Goal: Transaction & Acquisition: Purchase product/service

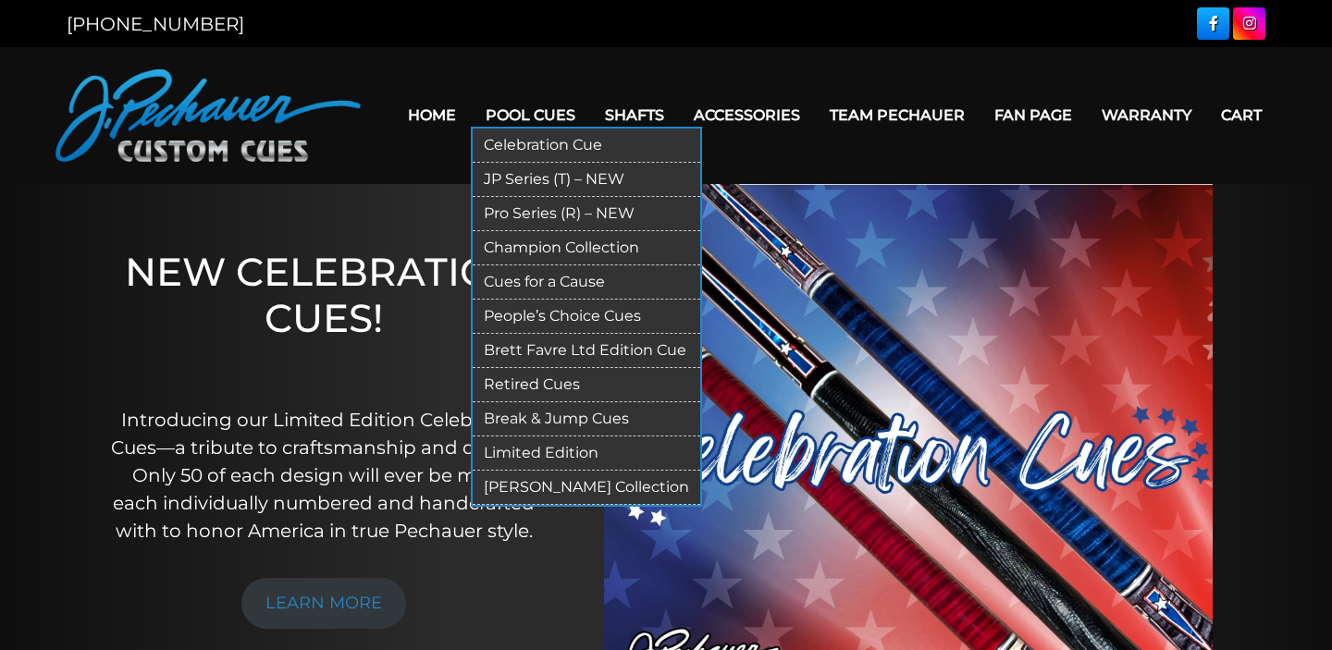
click at [555, 186] on link "JP Series (T) – NEW" at bounding box center [587, 180] width 228 height 34
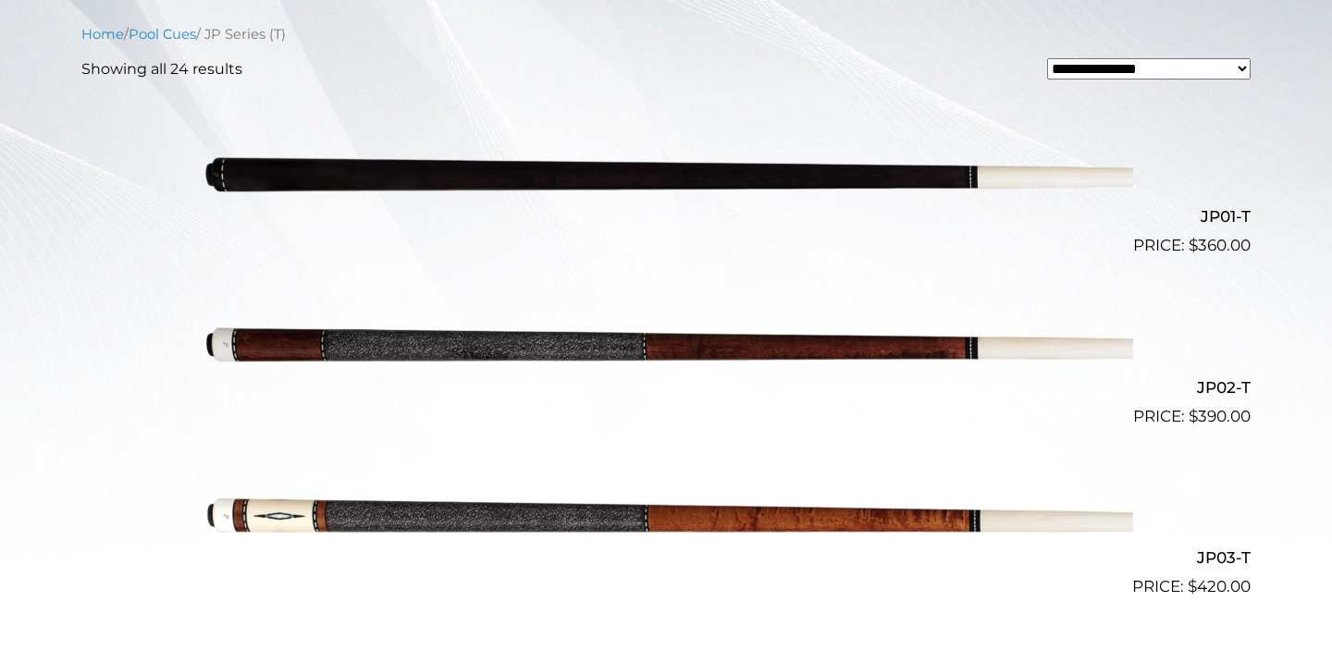
scroll to position [521, 0]
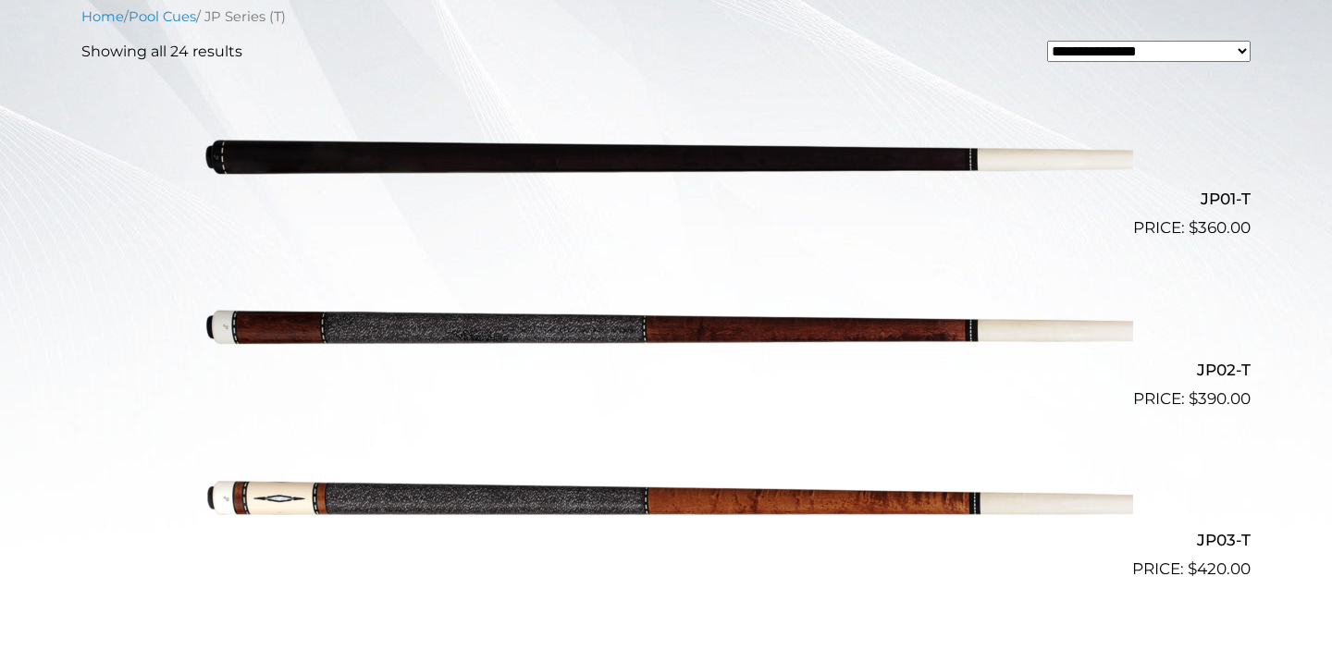
click at [699, 181] on img at bounding box center [666, 155] width 934 height 155
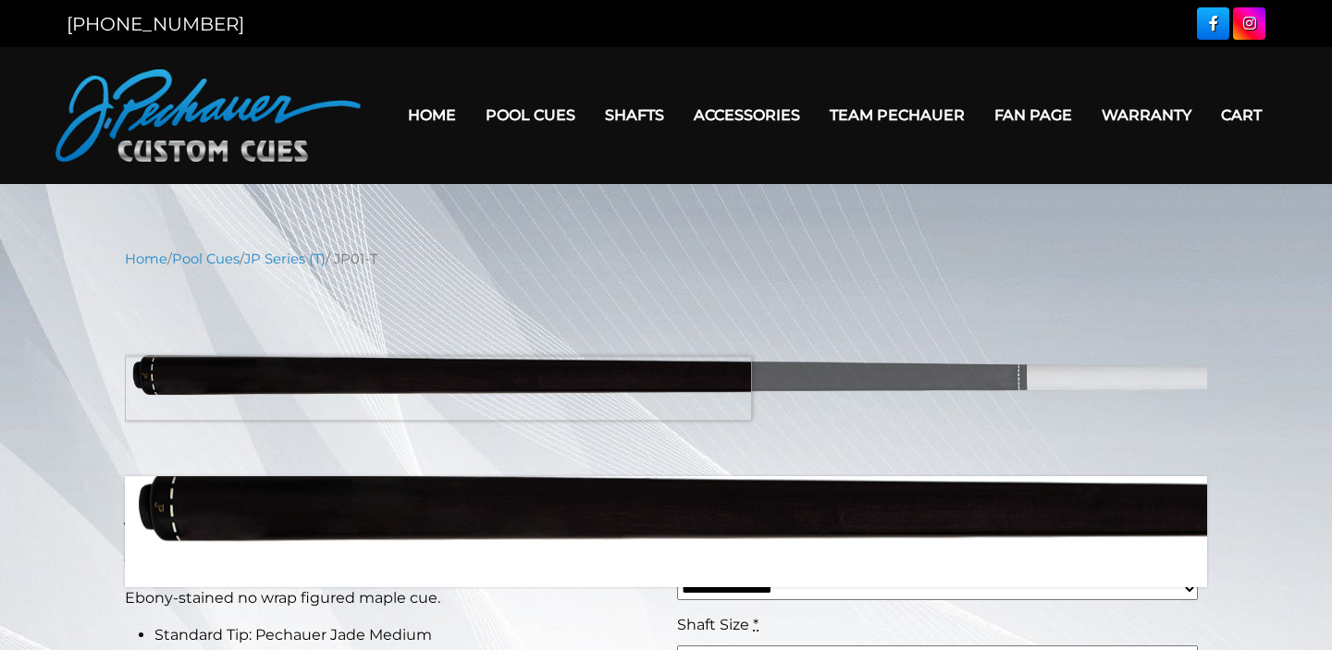
click at [349, 388] on img at bounding box center [666, 373] width 1082 height 180
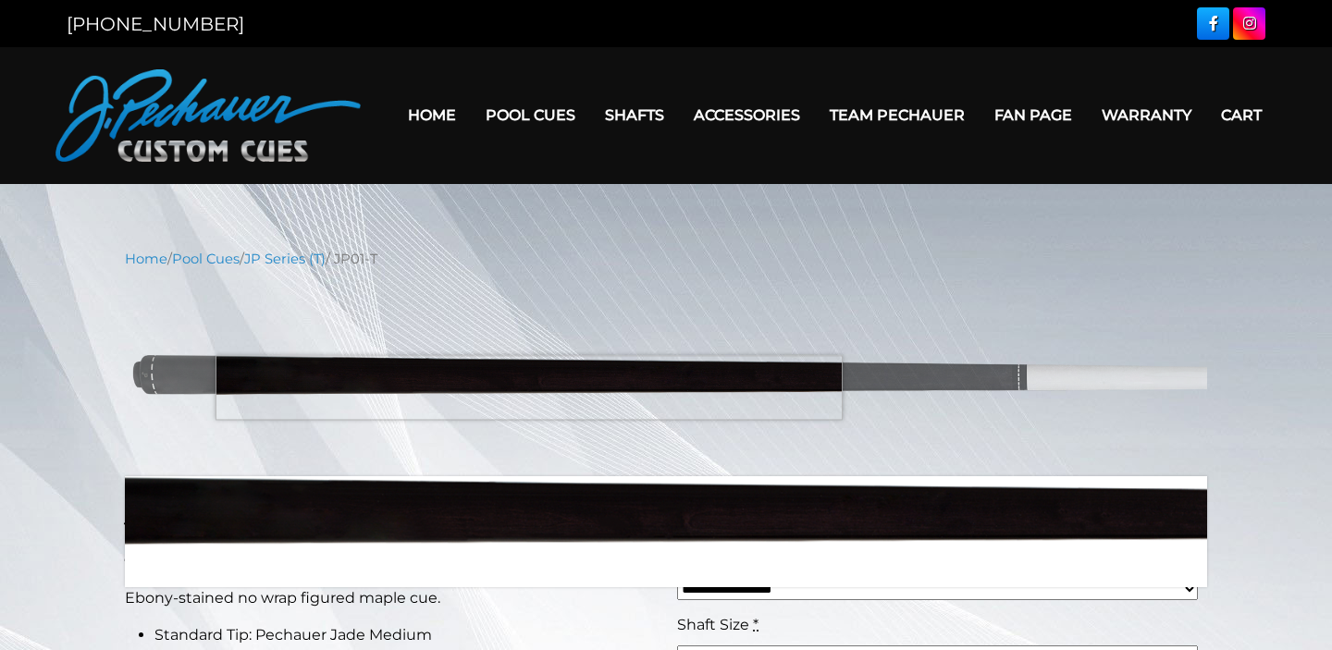
click at [529, 388] on img at bounding box center [666, 373] width 1082 height 180
